Goal: Task Accomplishment & Management: Manage account settings

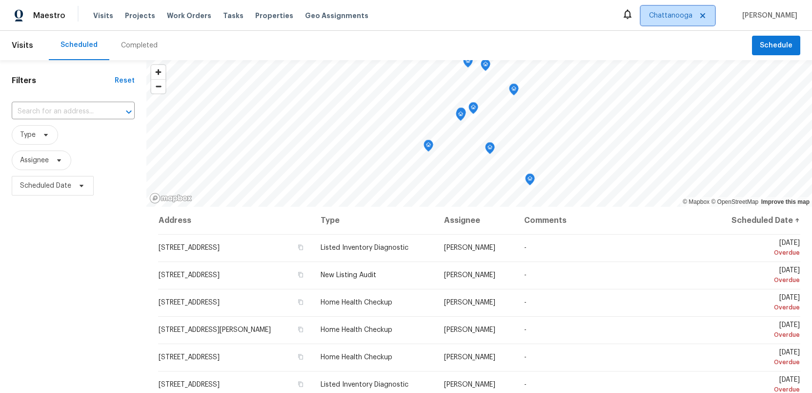
click at [669, 15] on span "Chattanooga" at bounding box center [670, 16] width 43 height 10
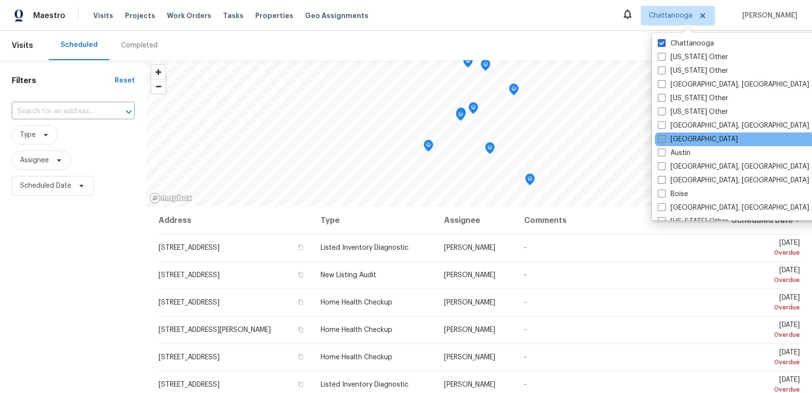
click at [661, 140] on span at bounding box center [662, 139] width 8 height 8
click at [661, 140] on input "[GEOGRAPHIC_DATA]" at bounding box center [661, 137] width 6 height 6
checkbox input "true"
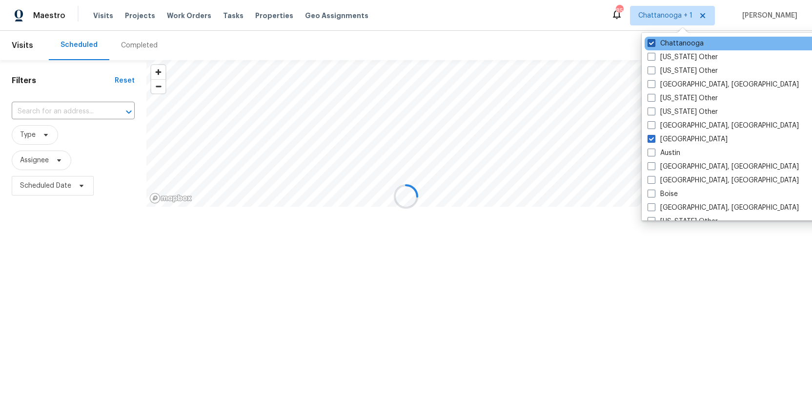
click at [652, 40] on span at bounding box center [652, 43] width 8 height 8
click at [652, 40] on input "Chattanooga" at bounding box center [651, 42] width 6 height 6
checkbox input "false"
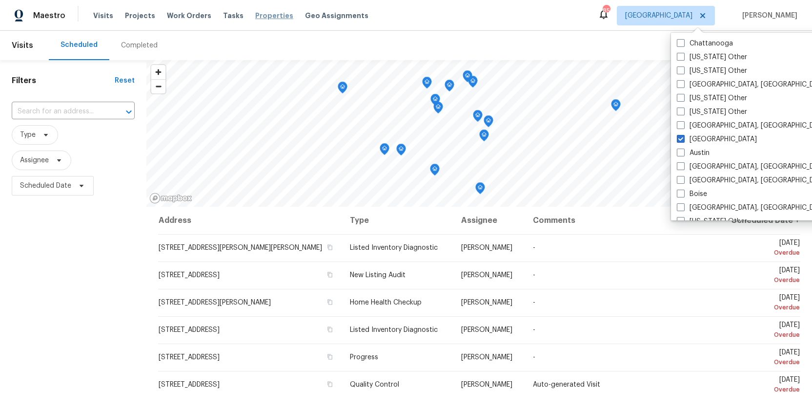
click at [255, 16] on span "Properties" at bounding box center [274, 16] width 38 height 10
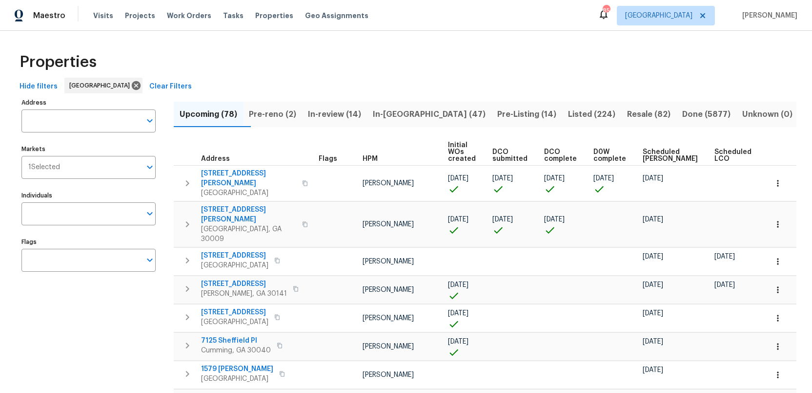
click at [284, 114] on span "Pre-reno (2)" at bounding box center [272, 114] width 47 height 14
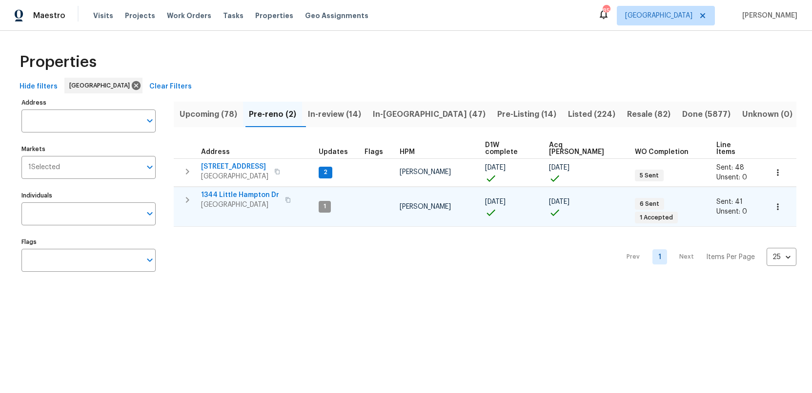
click at [225, 190] on span "1344 Little Hampton Dr" at bounding box center [240, 195] width 78 height 10
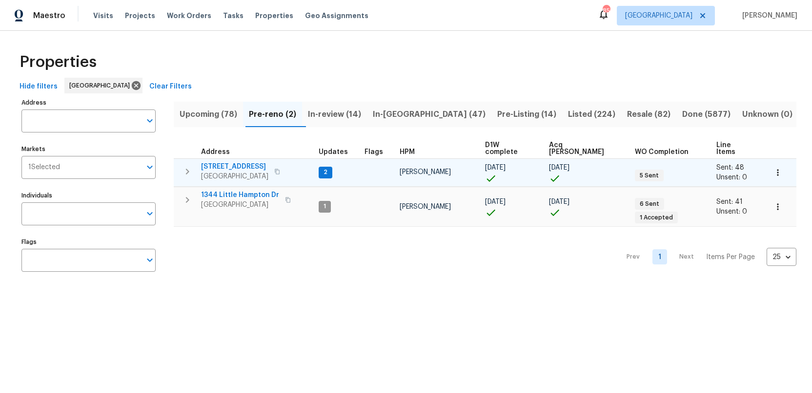
click at [219, 162] on span "5919 Heritage Ln" at bounding box center [234, 167] width 67 height 10
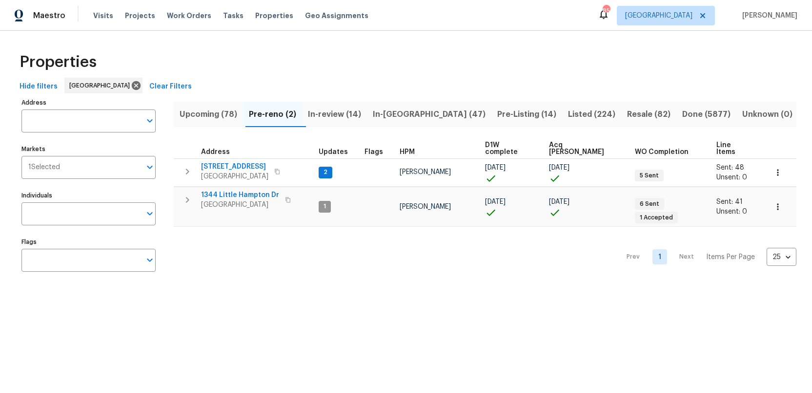
click at [334, 114] on span "In-review (14)" at bounding box center [334, 114] width 53 height 14
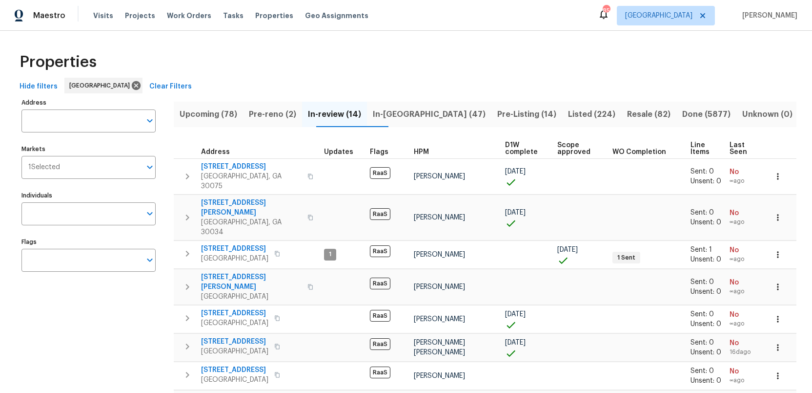
click at [199, 116] on span "Upcoming (78)" at bounding box center [209, 114] width 58 height 14
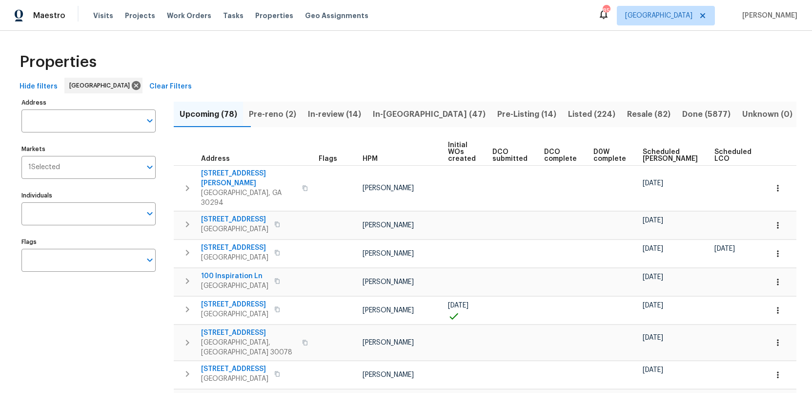
click at [654, 152] on span "Scheduled COE" at bounding box center [670, 155] width 55 height 14
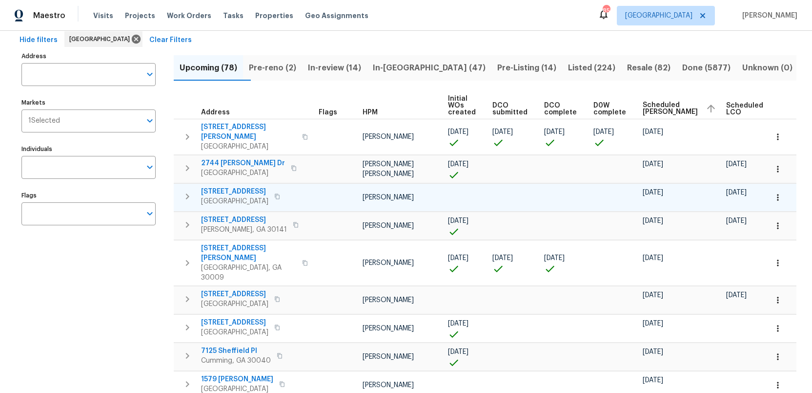
scroll to position [49, 0]
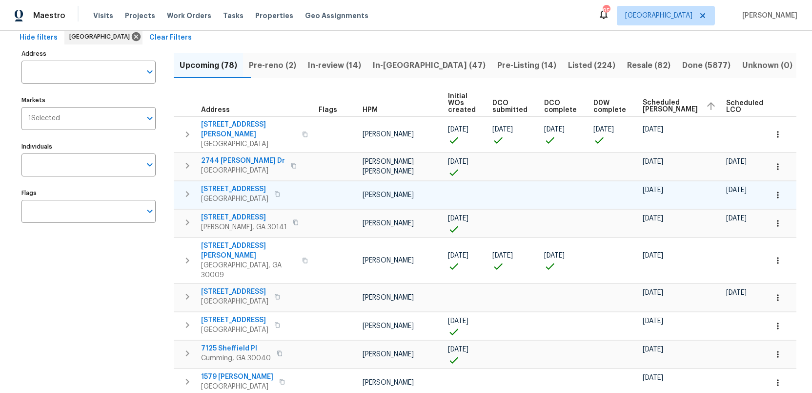
click at [233, 184] on span "10712 Southwood Dr" at bounding box center [234, 189] width 67 height 10
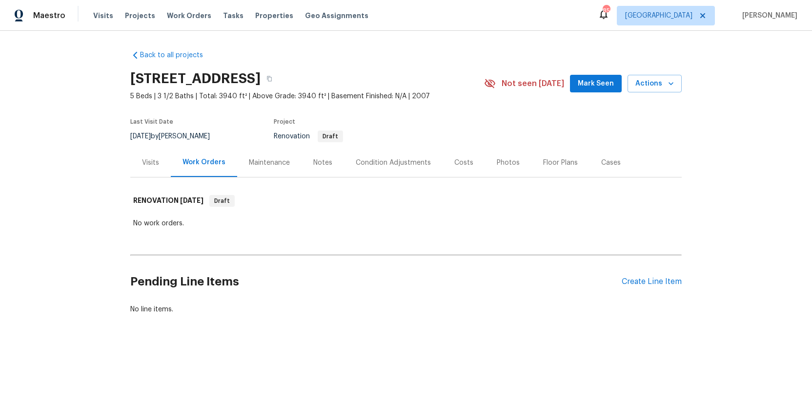
click at [147, 162] on div "Visits" at bounding box center [150, 163] width 17 height 10
